Goal: Transaction & Acquisition: Purchase product/service

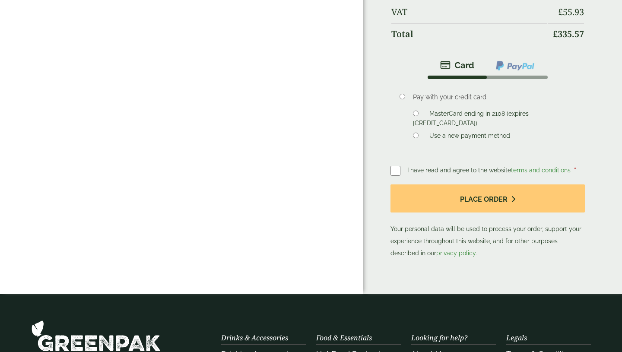
click at [452, 132] on label "Use a new payment method" at bounding box center [470, 137] width 88 height 10
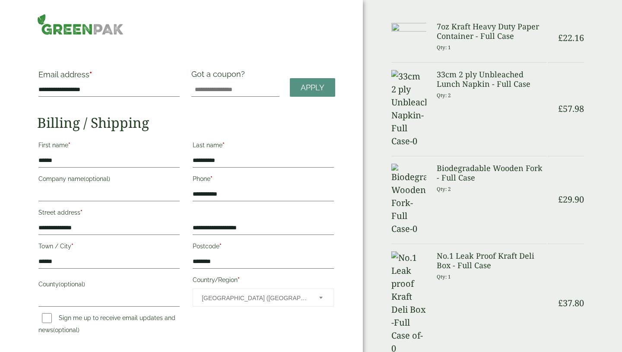
click at [77, 23] on img at bounding box center [80, 24] width 86 height 21
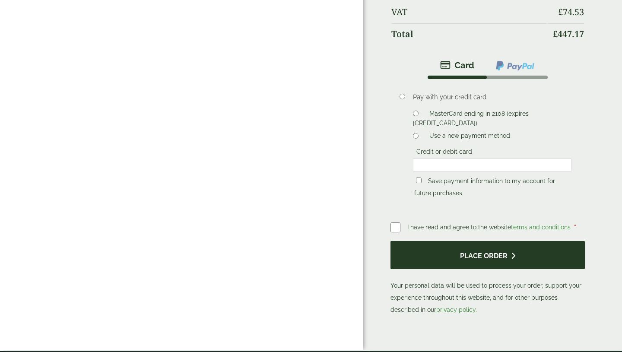
click at [450, 247] on button "Place order" at bounding box center [487, 255] width 194 height 28
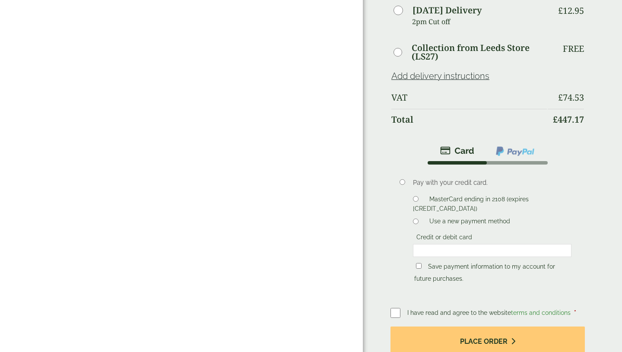
scroll to position [371, 0]
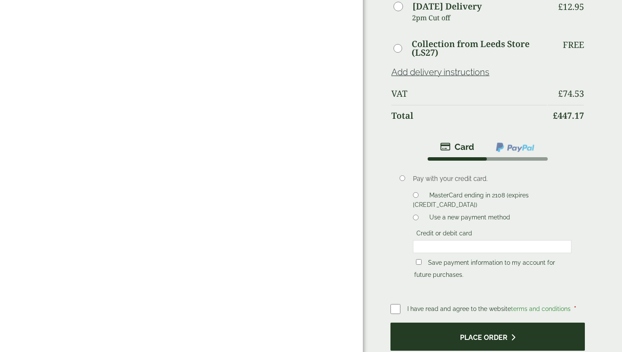
click at [440, 329] on button "Place order" at bounding box center [487, 337] width 194 height 28
